Goal: Task Accomplishment & Management: Manage account settings

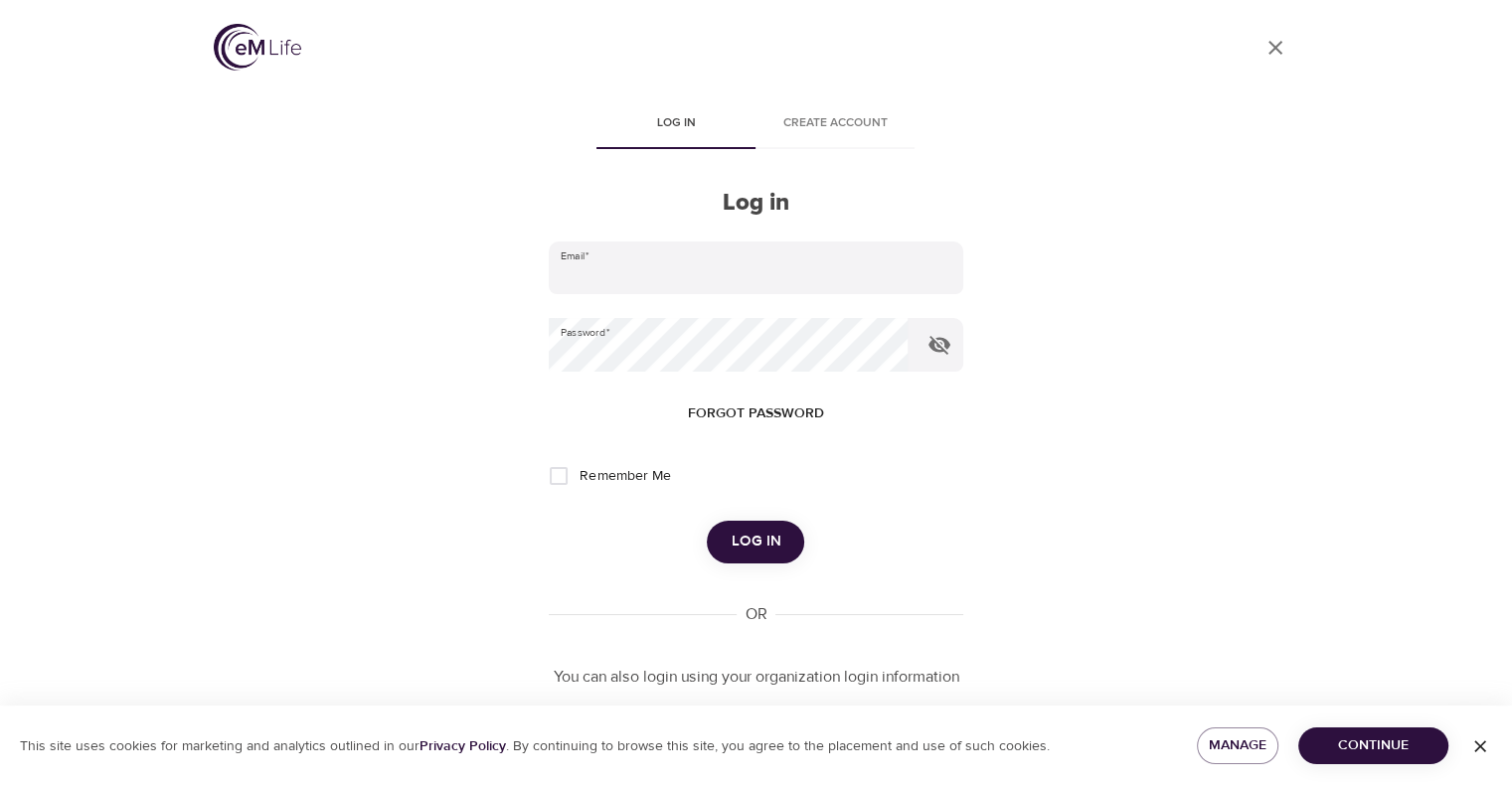
type input "[PERSON_NAME][EMAIL_ADDRESS][PERSON_NAME][DOMAIN_NAME]"
click at [760, 552] on span "Log in" at bounding box center [756, 542] width 50 height 26
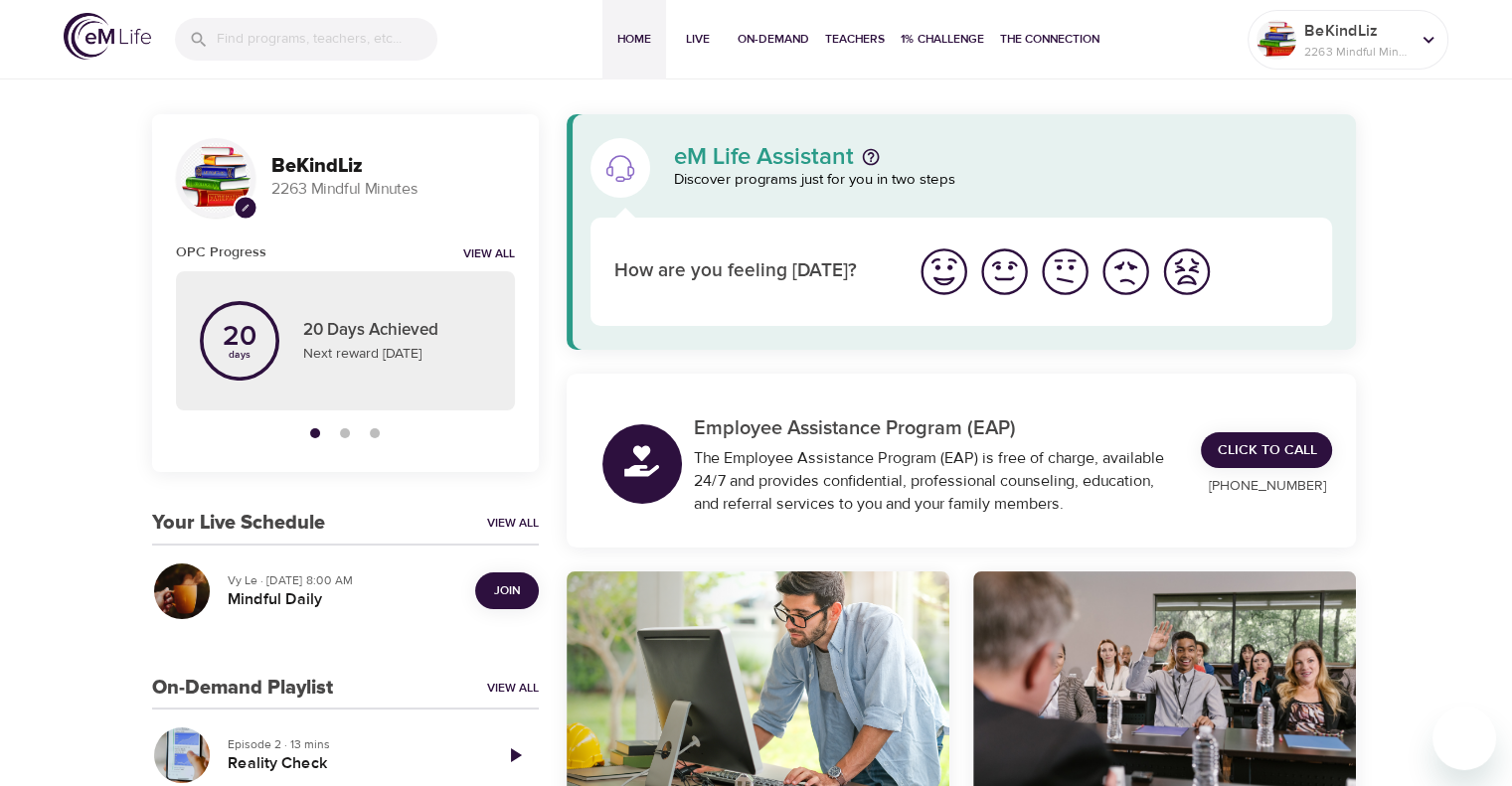
click at [518, 590] on span "Join" at bounding box center [507, 590] width 26 height 21
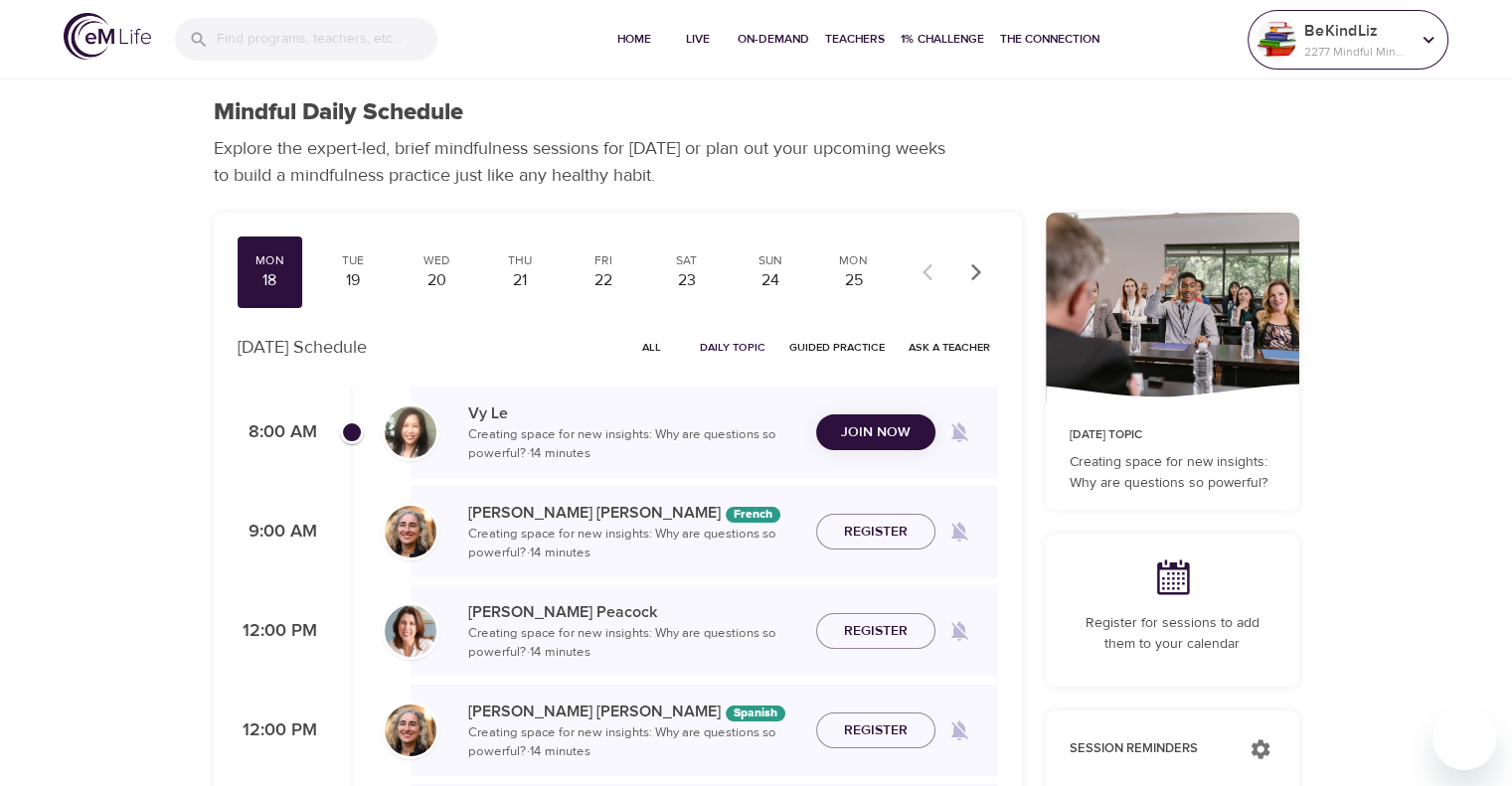
drag, startPoint x: 1315, startPoint y: 38, endPoint x: 1336, endPoint y: 53, distance: 25.8
click at [1316, 38] on p "BeKindLiz" at bounding box center [1357, 31] width 106 height 24
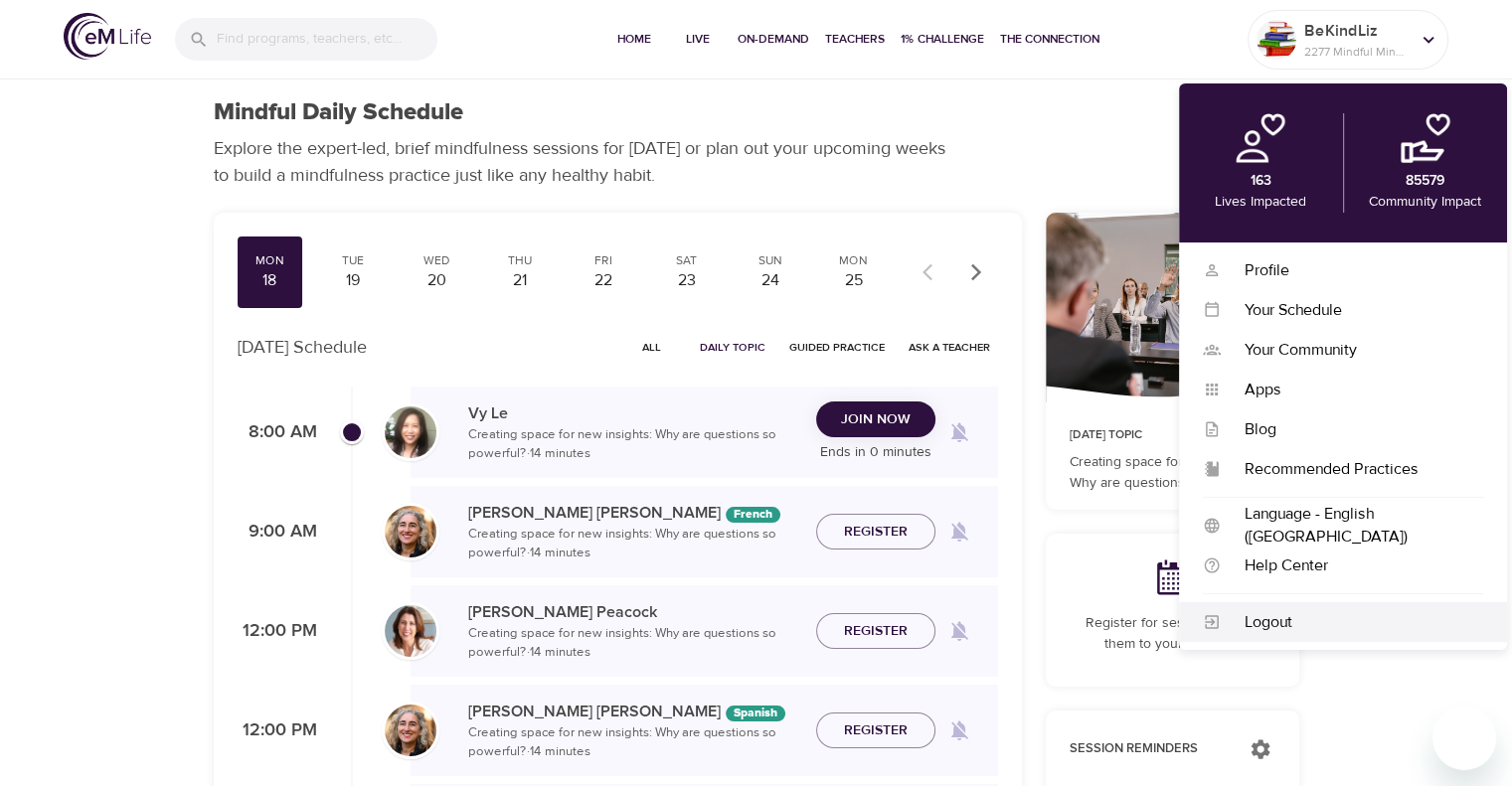
click at [1287, 631] on div "Logout" at bounding box center [1351, 622] width 262 height 23
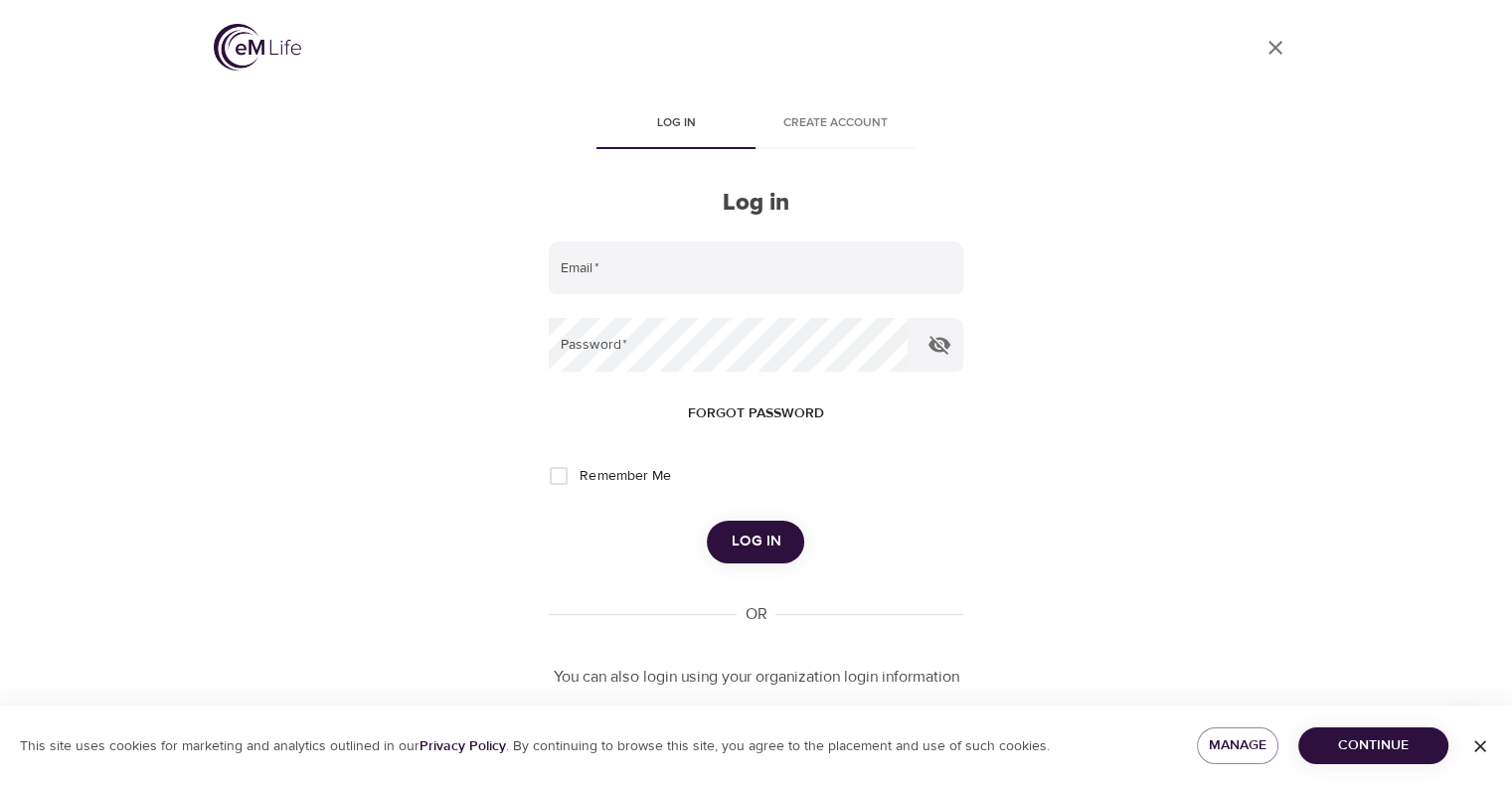
type input "[PERSON_NAME][EMAIL_ADDRESS][PERSON_NAME][DOMAIN_NAME]"
